Goal: Task Accomplishment & Management: Complete application form

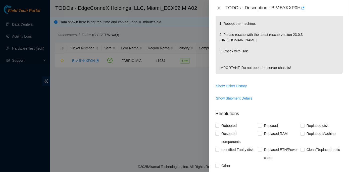
scroll to position [137, 0]
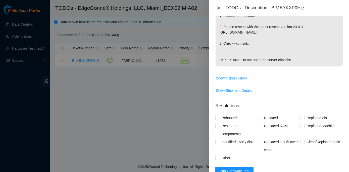
click at [219, 7] on icon "close" at bounding box center [219, 8] width 4 height 4
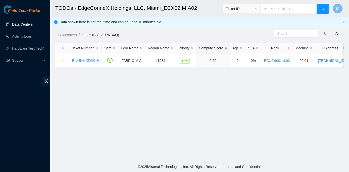
scroll to position [144, 0]
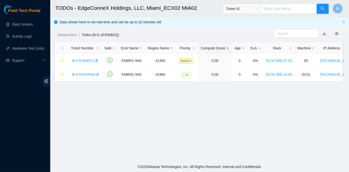
click at [210, 140] on main "TODOs - EdgeConneX Holdings, LLC, Miami_ECX02 MIA02 Ticket ID M Data shown here…" at bounding box center [199, 81] width 299 height 162
click at [78, 73] on link "B-V-5YKXP0H" at bounding box center [83, 75] width 23 height 4
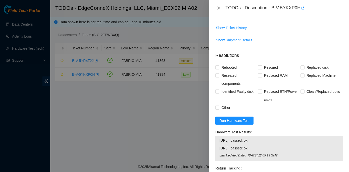
scroll to position [206, 0]
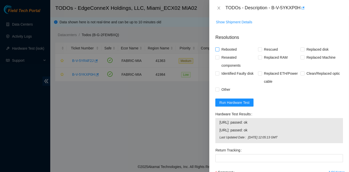
click at [217, 51] on input "Rebooted" at bounding box center [217, 49] width 4 height 4
checkbox input "true"
click at [258, 51] on input "Rescued" at bounding box center [260, 49] width 4 height 4
checkbox input "true"
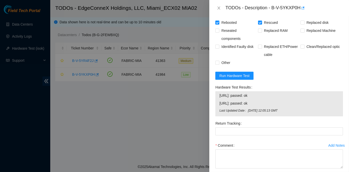
scroll to position [268, 0]
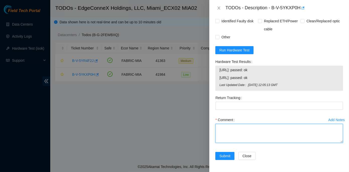
click at [221, 128] on textarea "Comment" at bounding box center [279, 133] width 128 height 19
paste textarea "Rack No: ECX2.900.14.03 Machine No: 20:01 IP: 23.218.255.43 Serial No: MX-2019-…"
type textarea "Rack No: ECX2.900.14.03 Machine No: 20:01 IP: 23.218.255.43 Serial No: MX-2019-…"
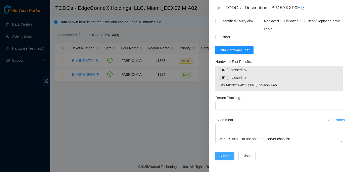
click at [226, 155] on span "Submit" at bounding box center [224, 157] width 11 height 6
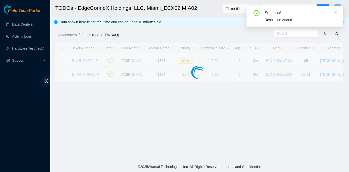
scroll to position [140, 0]
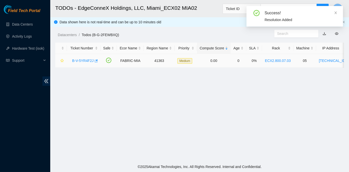
click at [80, 60] on link "B-V-5YR4F2J" at bounding box center [83, 61] width 22 height 4
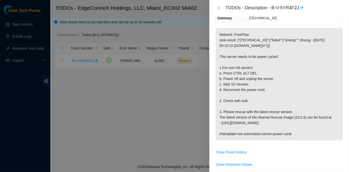
scroll to position [0, 0]
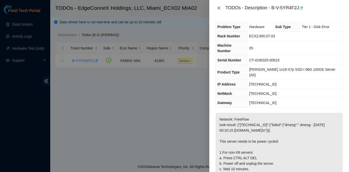
click at [220, 8] on icon "close" at bounding box center [219, 8] width 4 height 4
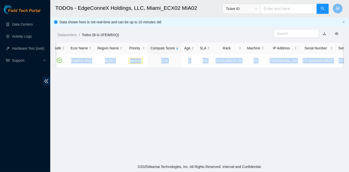
scroll to position [0, 105]
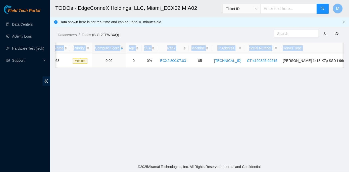
drag, startPoint x: 68, startPoint y: 60, endPoint x: 348, endPoint y: 59, distance: 280.1
click at [348, 59] on main "TODOs - EdgeConneX Holdings, LLC, Miami_ECX02 MIA02 Ticket ID M Data shown here…" at bounding box center [199, 81] width 299 height 162
copy table "Ticket Number Safe Ecor Name Region Name Priority Compute Score Age SLA Rack Ma…"
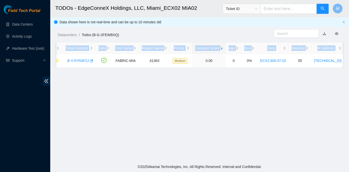
scroll to position [0, 0]
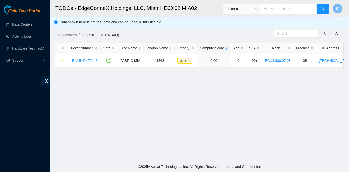
click at [109, 97] on main "TODOs - EdgeConneX Holdings, LLC, Miami_ECX02 MIA02 Ticket ID M Data shown here…" at bounding box center [199, 81] width 299 height 162
click at [73, 60] on link "B-V-5YR4F2J" at bounding box center [83, 61] width 22 height 4
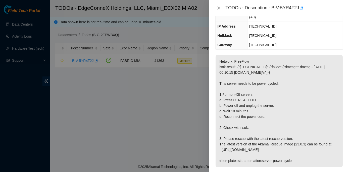
scroll to position [68, 0]
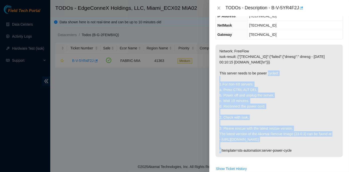
drag, startPoint x: 220, startPoint y: 60, endPoint x: 335, endPoint y: 123, distance: 131.4
click at [335, 123] on p "Network: FreeFlow isok-result: {"23.49.253.215":{"failed":{"dmesg":" dmesg - Oc…" at bounding box center [279, 101] width 127 height 113
copy p "This server needs to be power cycled: 1.For non-X8 servers: a. Press CTRL ALT D…"
click at [289, 84] on p "Network: FreeFlow isok-result: {"23.49.253.215":{"failed":{"dmesg":" dmesg - Oc…" at bounding box center [279, 101] width 127 height 113
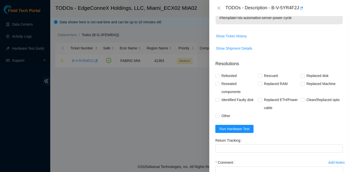
scroll to position [206, 0]
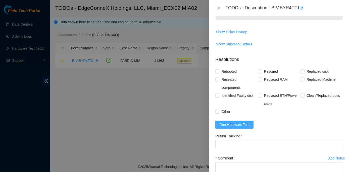
click at [225, 122] on span "Run Hardware Test" at bounding box center [234, 125] width 30 height 6
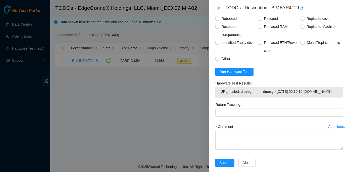
scroll to position [259, 0]
drag, startPoint x: 212, startPoint y: 69, endPoint x: 279, endPoint y: 88, distance: 69.5
click at [279, 88] on div "Problem Type Hardware Sub Type Tier 1 - Disk Error Rack Number ECX2.800.07.03 M…" at bounding box center [279, 94] width 140 height 156
copy div "Hardware Test Results 23.49.253.215: failed: dmesg: dmesg - Oct 14 00:10:15 a23…"
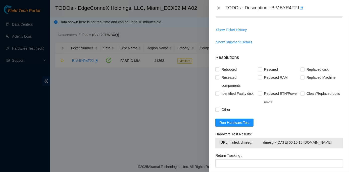
scroll to position [228, 0]
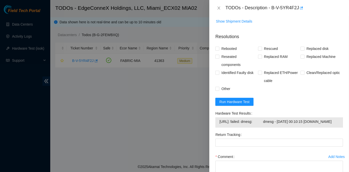
click at [268, 131] on div "Return Tracking" at bounding box center [279, 135] width 128 height 8
click at [234, 99] on span "Run Hardware Test" at bounding box center [234, 102] width 30 height 6
drag, startPoint x: 212, startPoint y: 100, endPoint x: 262, endPoint y: 110, distance: 51.1
click at [262, 110] on div "Problem Type Hardware Sub Type Tier 1 - Disk Error Rack Number ECX2.800.07.03 M…" at bounding box center [279, 94] width 140 height 156
copy div "Hardware Test Results 23.49.253.215: passed: ok"
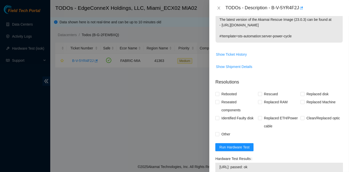
scroll to position [160, 0]
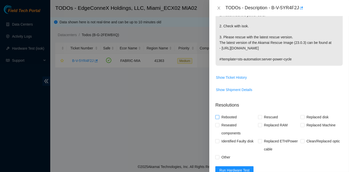
click at [219, 115] on input "Rebooted" at bounding box center [217, 117] width 4 height 4
checkbox input "true"
click at [259, 115] on input "Rescued" at bounding box center [260, 117] width 4 height 4
checkbox input "true"
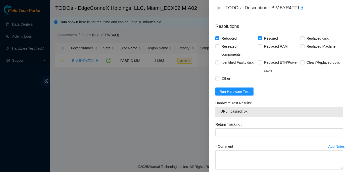
scroll to position [253, 0]
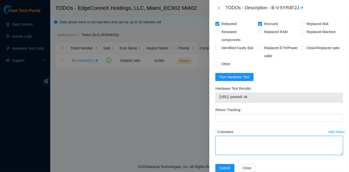
click at [221, 136] on textarea "Comment" at bounding box center [279, 145] width 128 height 19
paste textarea "Rack No: ECX2.800.07.03 Machine No: 05 IP: 23.49.253.215 Serial No: T-4190325-0…"
type textarea "Rack No: ECX2.800.07.03 Machine No: 05 IP: 23.49.253.215 Serial No: T-4190325-0…"
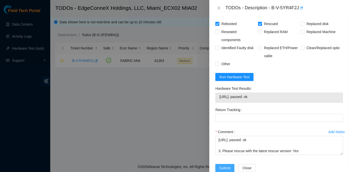
click at [228, 166] on span "Submit" at bounding box center [224, 169] width 11 height 6
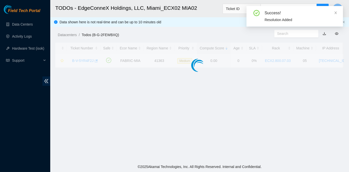
scroll to position [140, 0]
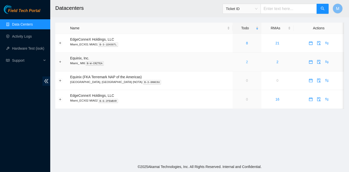
click at [246, 62] on link "2" at bounding box center [247, 62] width 2 height 4
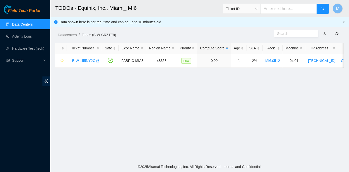
click at [17, 23] on link "Data Centers" at bounding box center [22, 24] width 21 height 4
